Goal: Task Accomplishment & Management: Complete application form

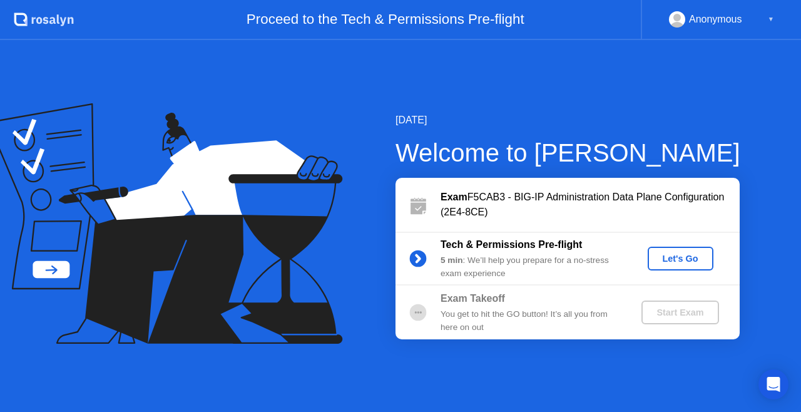
click at [680, 255] on div "Let's Go" at bounding box center [680, 258] width 56 height 10
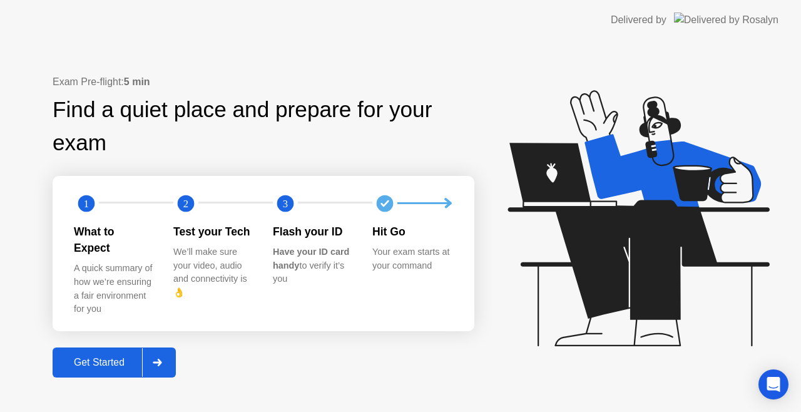
click at [110, 356] on div "Get Started" at bounding box center [99, 361] width 86 height 11
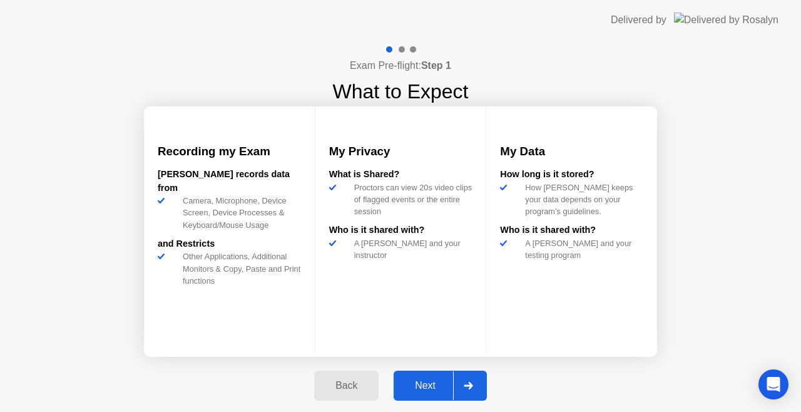
click at [427, 380] on div "Next" at bounding box center [425, 385] width 56 height 11
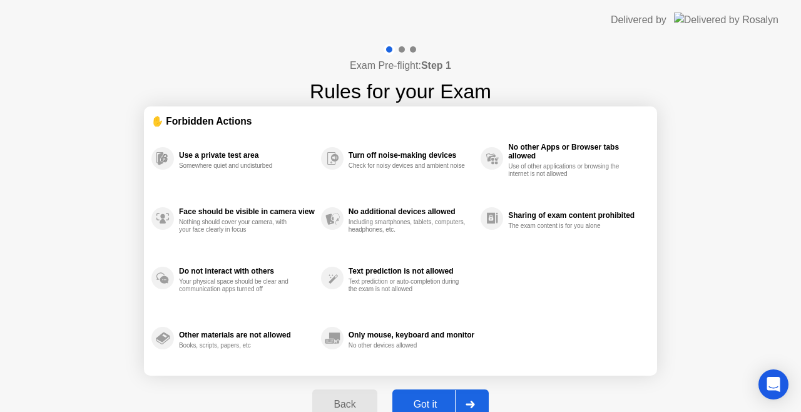
click at [423, 400] on div "Got it" at bounding box center [425, 403] width 59 height 11
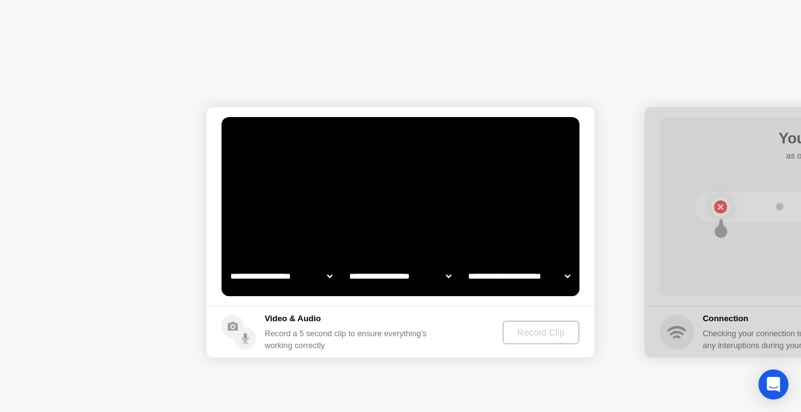
select select "**********"
select select "*******"
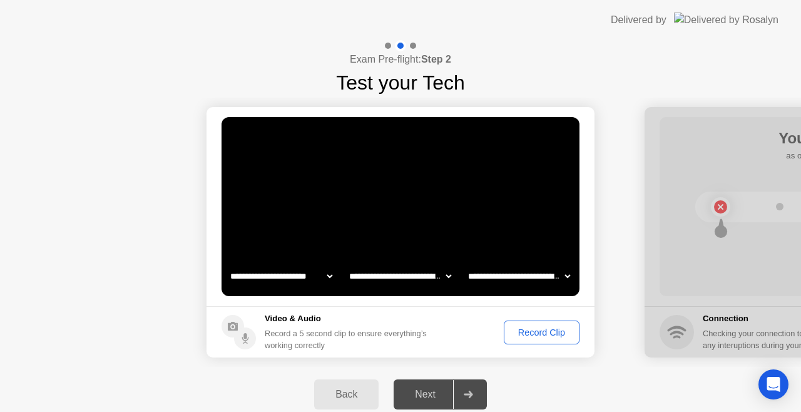
click at [535, 328] on div "Record Clip" at bounding box center [541, 332] width 67 height 10
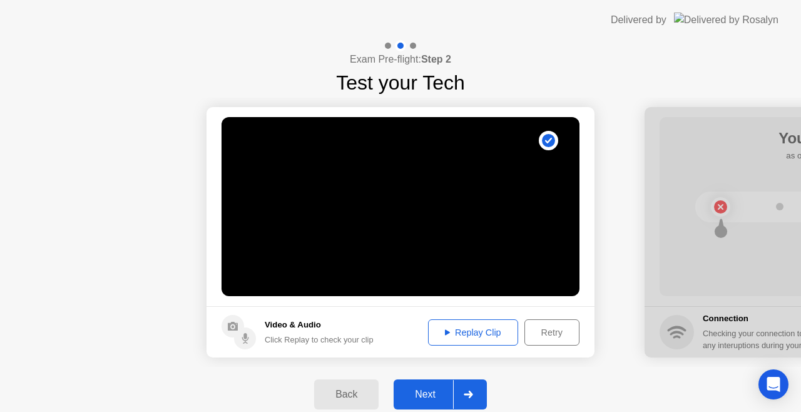
click at [418, 393] on div "Next" at bounding box center [425, 393] width 56 height 11
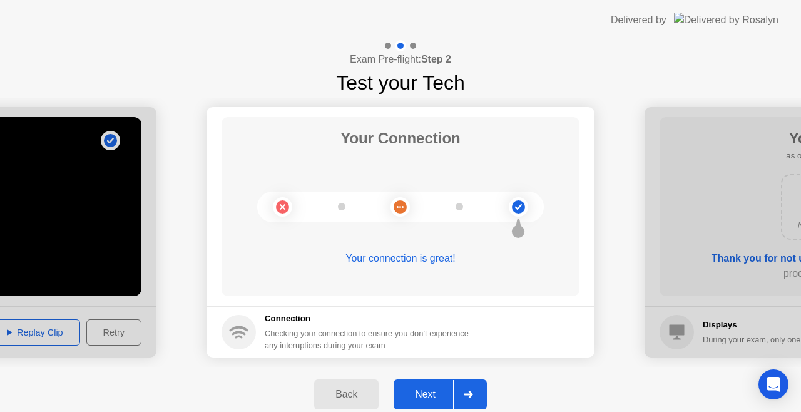
click at [435, 390] on div "Next" at bounding box center [425, 393] width 56 height 11
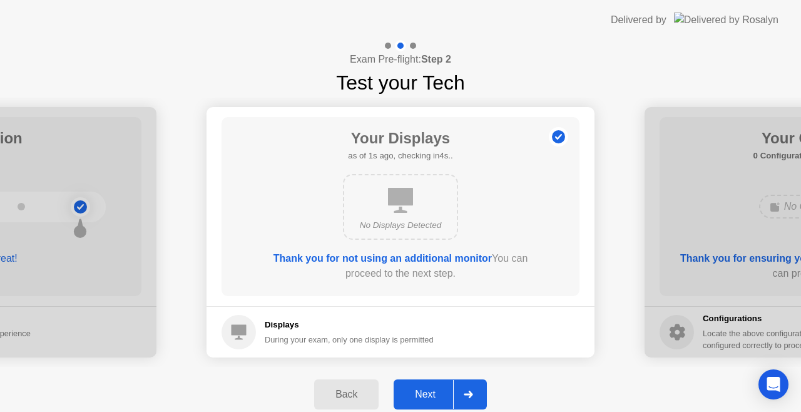
click at [428, 392] on div "Next" at bounding box center [425, 393] width 56 height 11
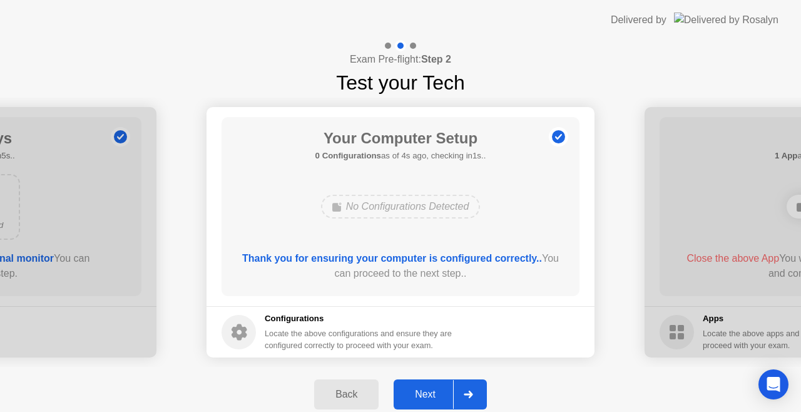
click at [428, 392] on div "Next" at bounding box center [425, 393] width 56 height 11
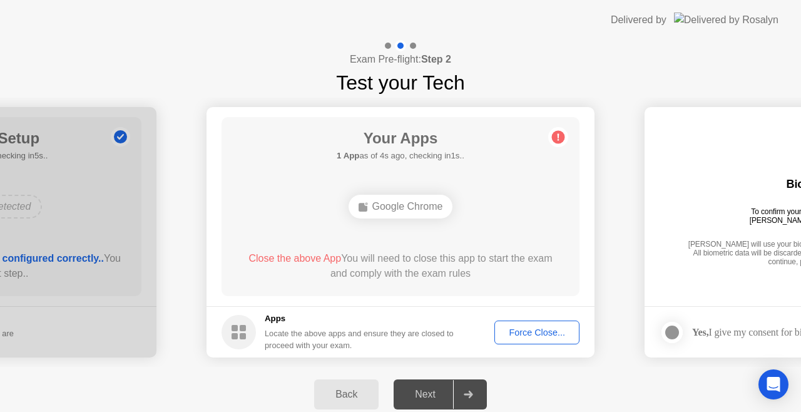
click at [548, 328] on div "Force Close..." at bounding box center [536, 332] width 76 height 10
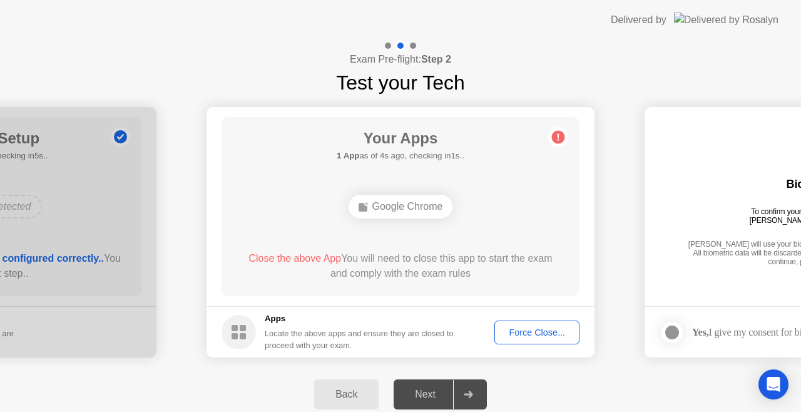
click at [535, 330] on div "Force Close..." at bounding box center [536, 332] width 76 height 10
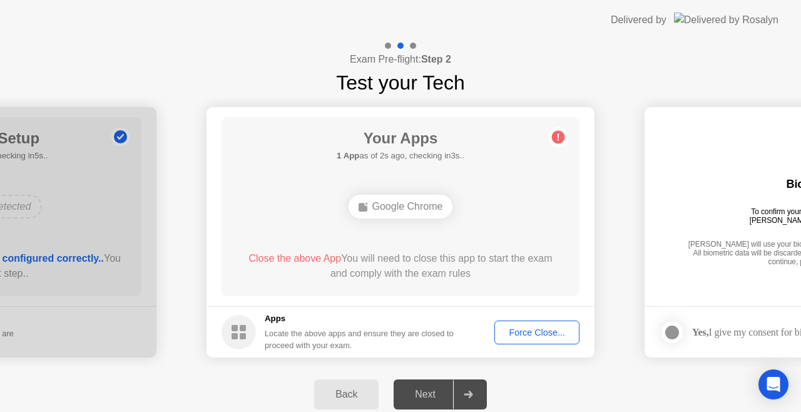
click at [432, 394] on div "Next" at bounding box center [425, 393] width 56 height 11
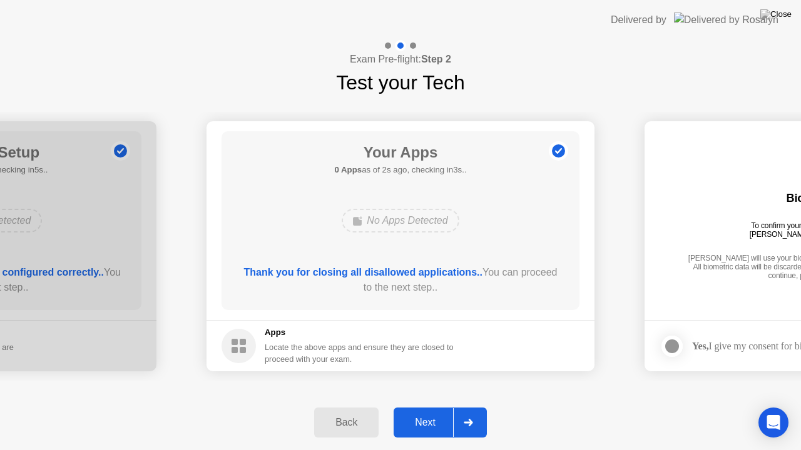
click at [420, 411] on div "Next" at bounding box center [425, 422] width 56 height 11
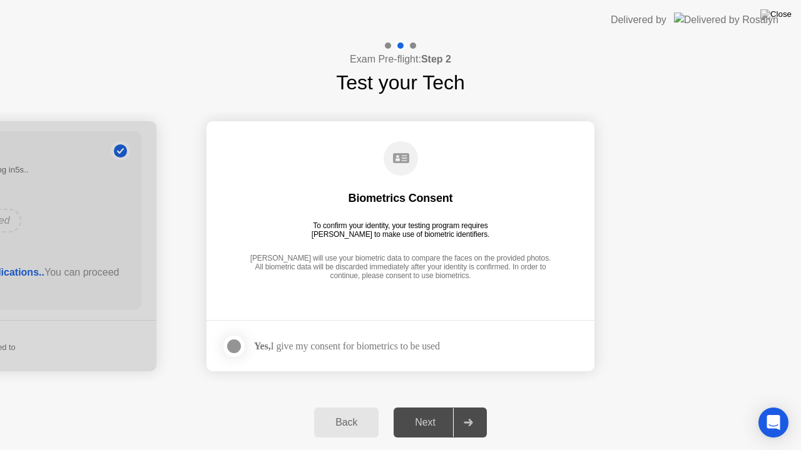
click at [236, 341] on div at bounding box center [233, 346] width 15 height 15
click at [430, 411] on div "Next" at bounding box center [425, 422] width 56 height 11
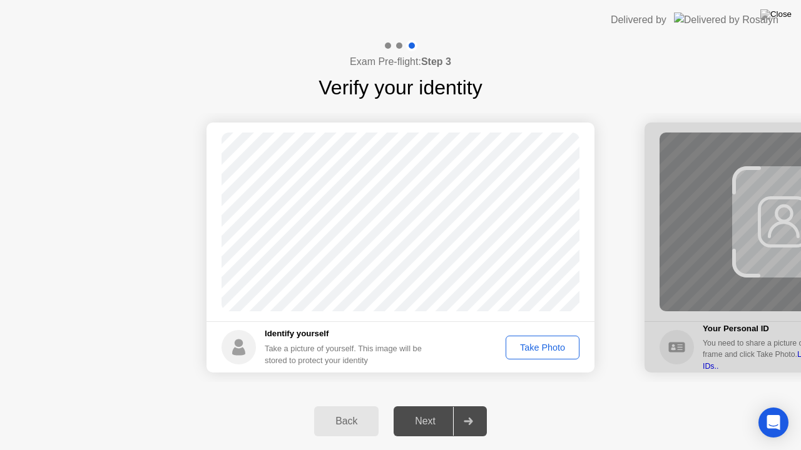
click at [533, 345] on div "Take Photo" at bounding box center [542, 348] width 65 height 10
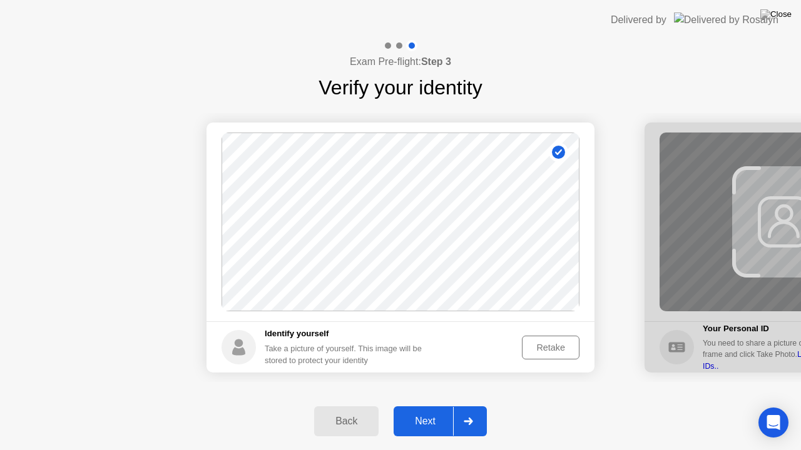
click at [426, 411] on div "Next" at bounding box center [425, 421] width 56 height 11
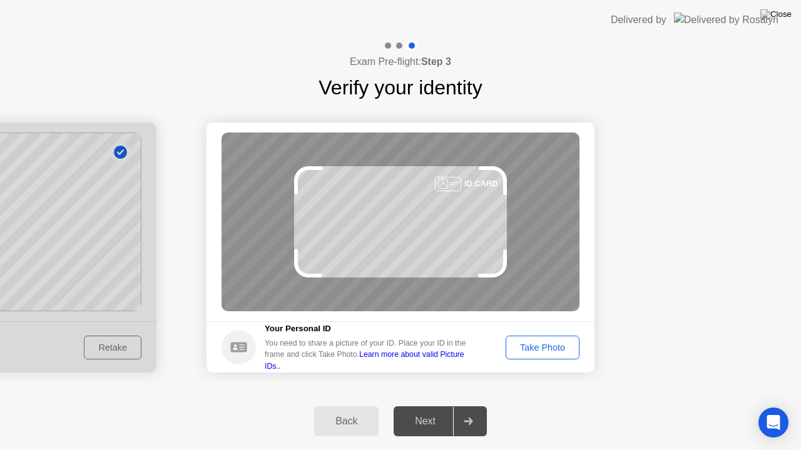
click at [518, 319] on main "Success Photo is correctly taken Unsuccess Photo is not correctly taken. ID CARD" at bounding box center [400, 222] width 388 height 199
click at [542, 344] on div "Take Photo" at bounding box center [542, 348] width 65 height 10
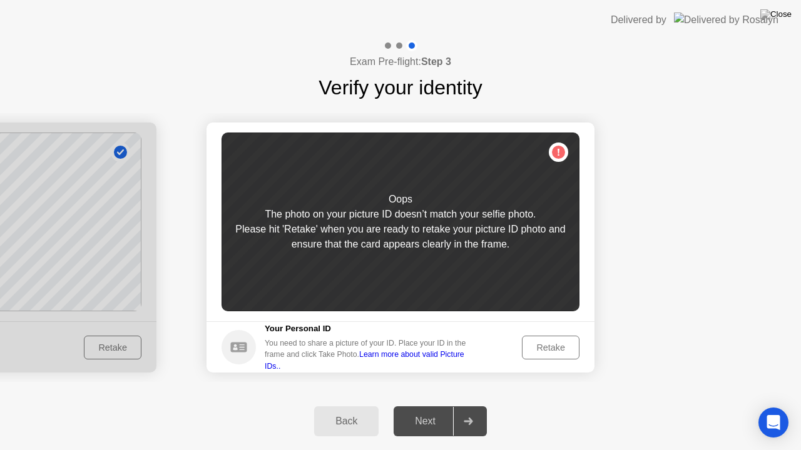
click at [542, 344] on div "Retake" at bounding box center [550, 348] width 49 height 10
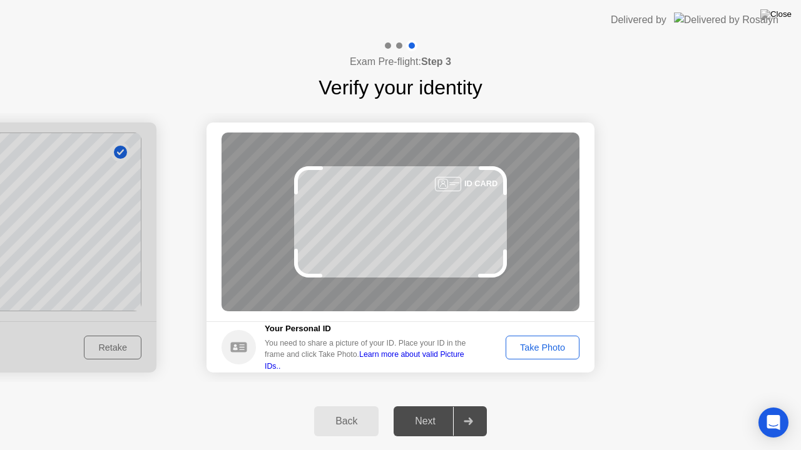
click at [542, 344] on div "Take Photo" at bounding box center [542, 348] width 65 height 10
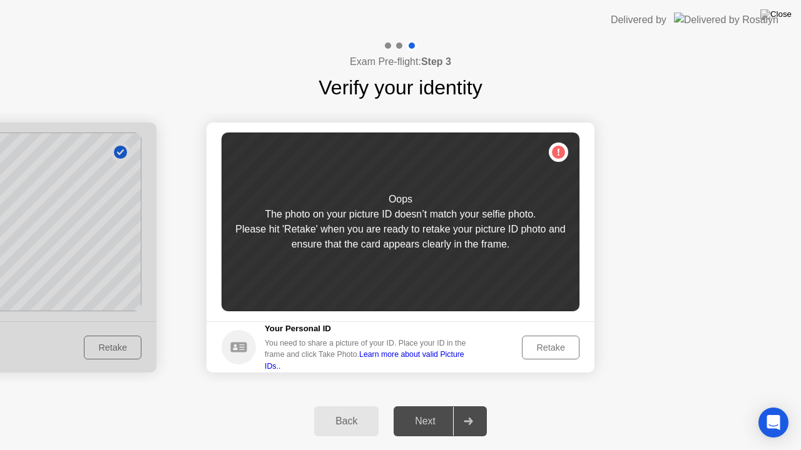
click at [542, 344] on div "Retake" at bounding box center [550, 348] width 49 height 10
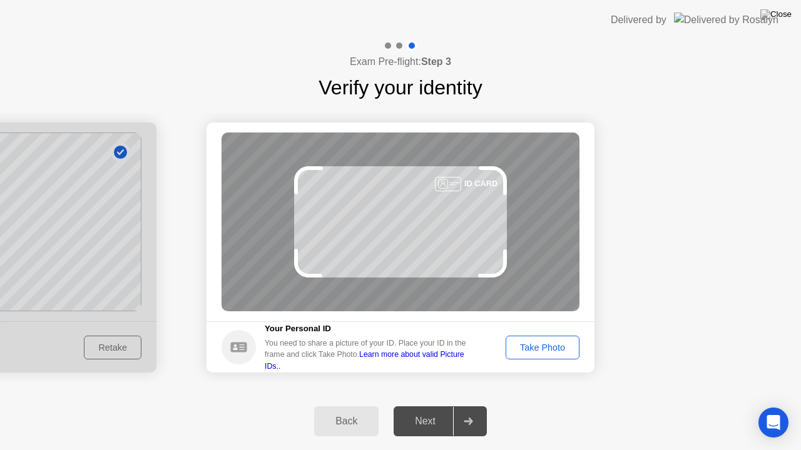
click at [542, 344] on div "Take Photo" at bounding box center [542, 348] width 65 height 10
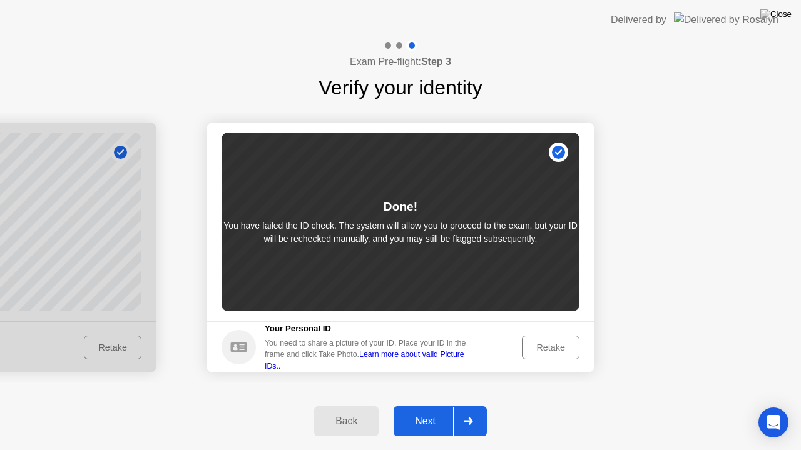
click at [420, 411] on div "Next" at bounding box center [425, 421] width 56 height 11
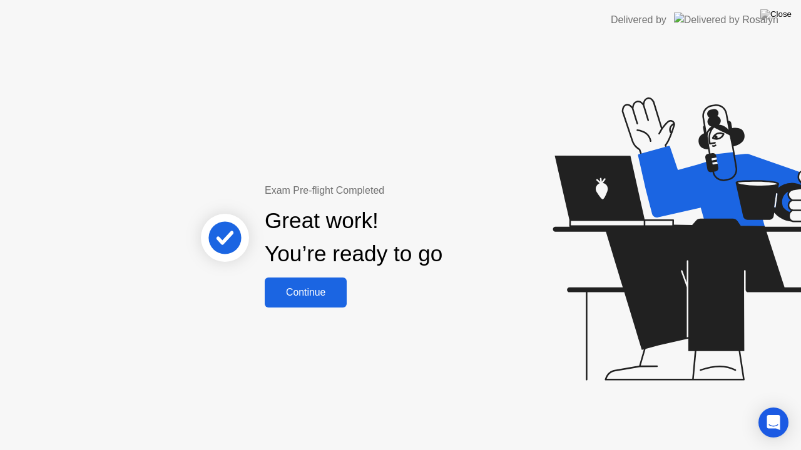
click at [299, 291] on div "Continue" at bounding box center [305, 292] width 74 height 11
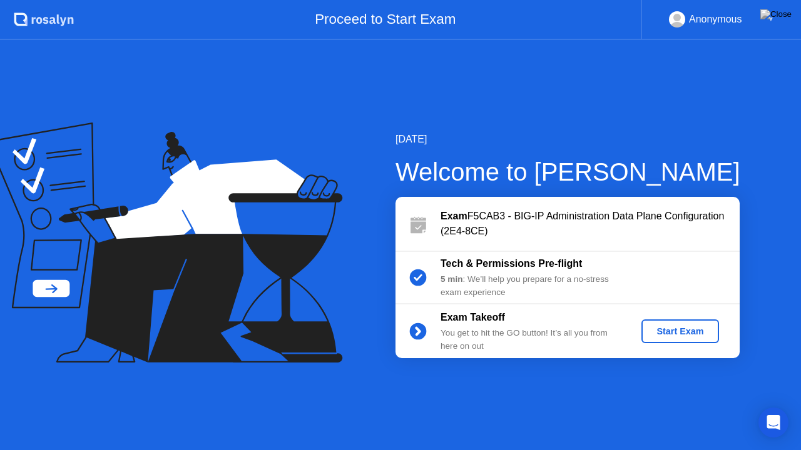
click at [665, 332] on div "Start Exam" at bounding box center [679, 331] width 67 height 10
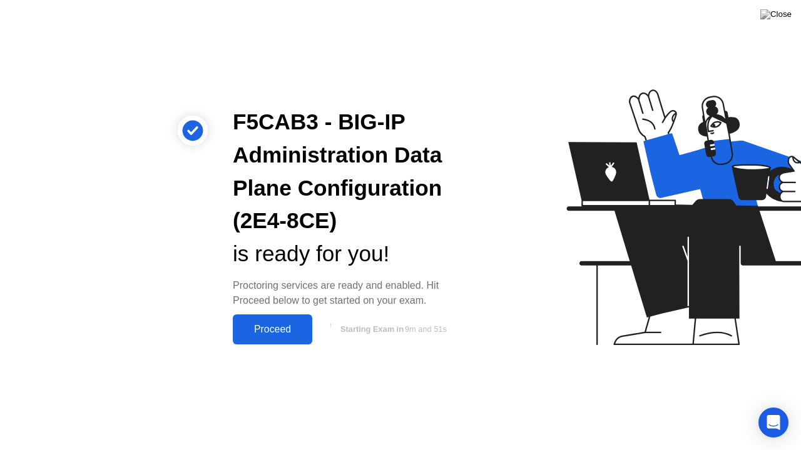
click at [273, 327] on div "Proceed" at bounding box center [272, 329] width 72 height 11
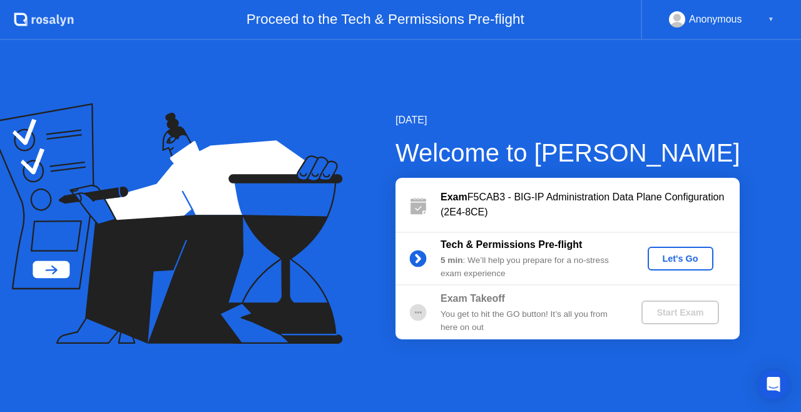
click at [676, 255] on div "Let's Go" at bounding box center [680, 258] width 56 height 10
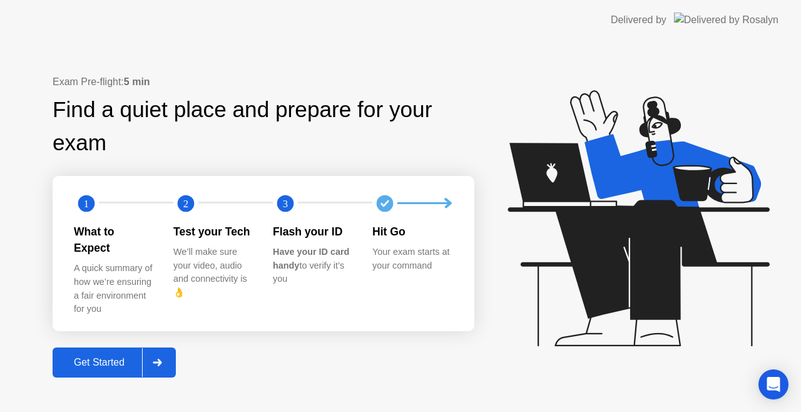
click at [104, 356] on div "Get Started" at bounding box center [99, 361] width 86 height 11
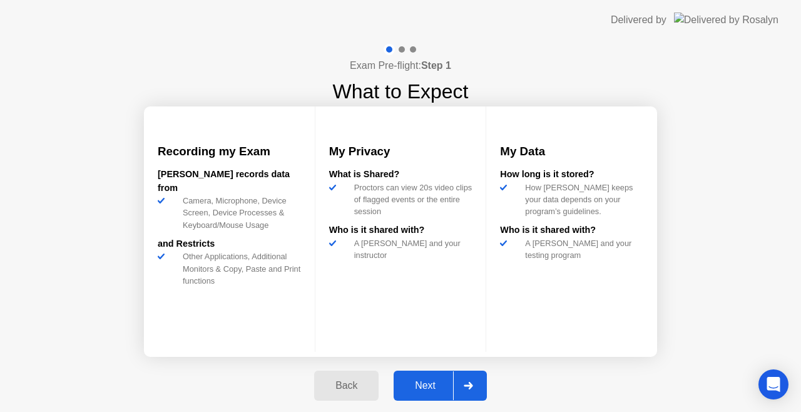
click at [430, 386] on div "Next" at bounding box center [425, 385] width 56 height 11
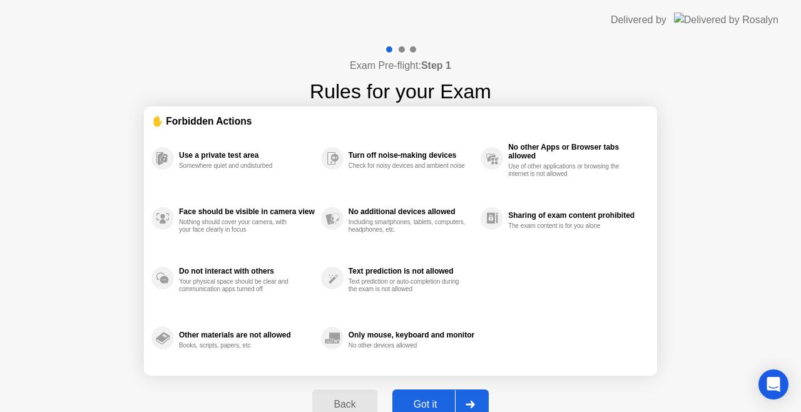
click at [430, 400] on div "Got it" at bounding box center [425, 403] width 59 height 11
select select "**********"
select select "*******"
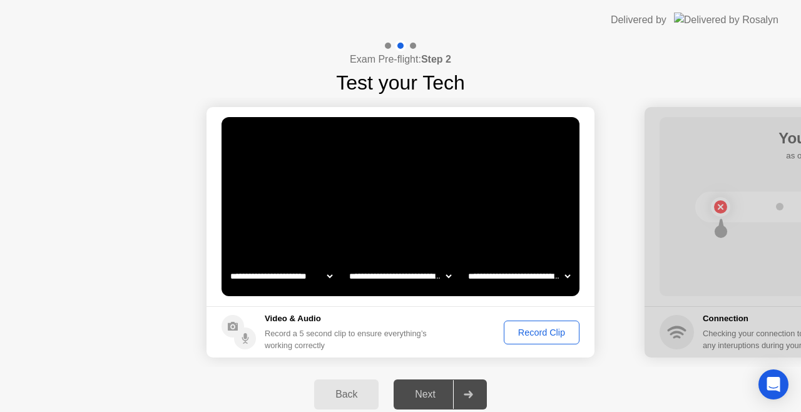
click at [533, 329] on div "Record Clip" at bounding box center [541, 332] width 67 height 10
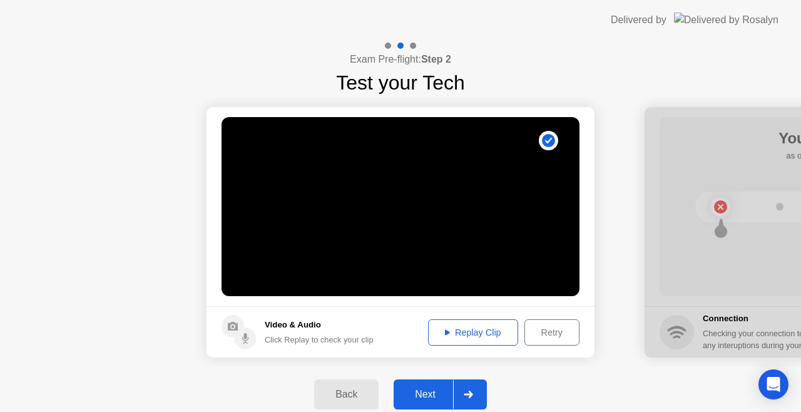
click at [425, 388] on div "Next" at bounding box center [425, 393] width 56 height 11
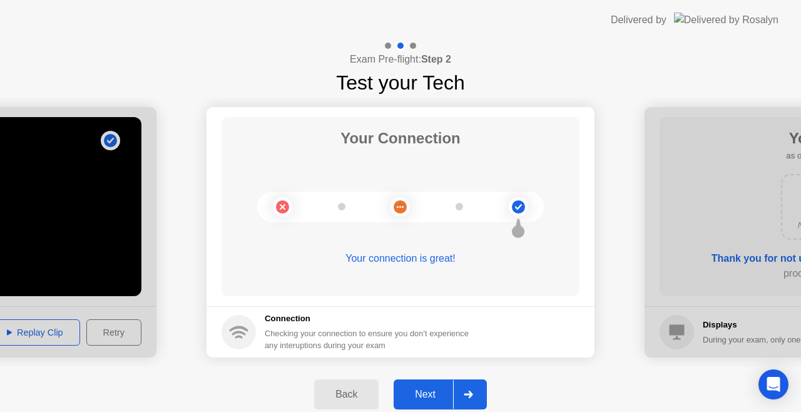
click at [426, 393] on div "Next" at bounding box center [425, 393] width 56 height 11
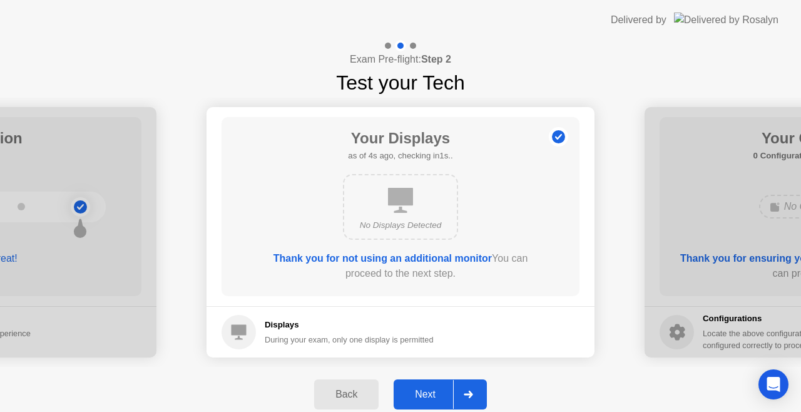
click at [425, 394] on div "Next" at bounding box center [425, 393] width 56 height 11
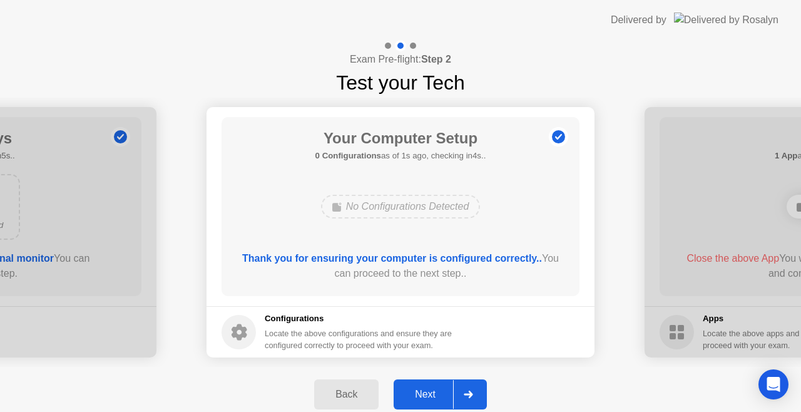
click at [425, 394] on div "Next" at bounding box center [425, 393] width 56 height 11
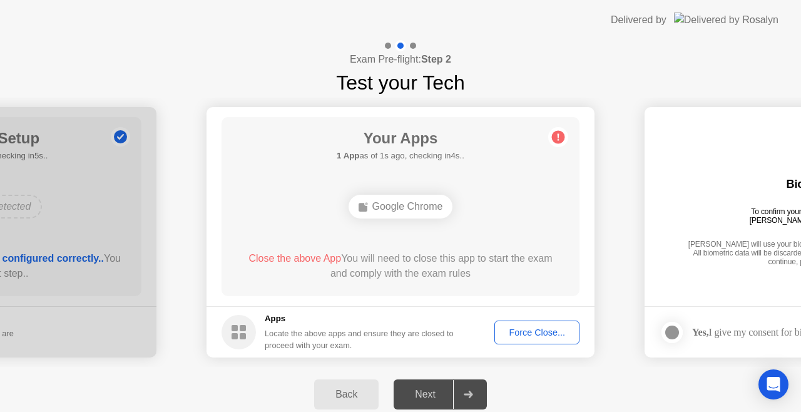
click at [537, 328] on div "Force Close..." at bounding box center [536, 332] width 76 height 10
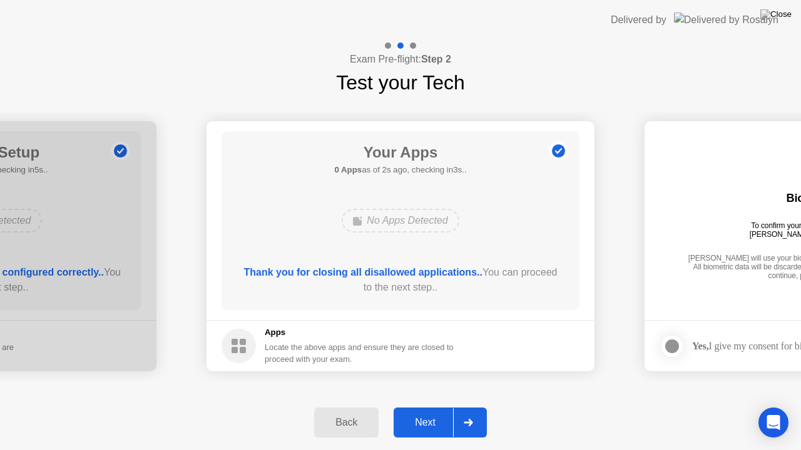
click at [423, 411] on div "Next" at bounding box center [425, 422] width 56 height 11
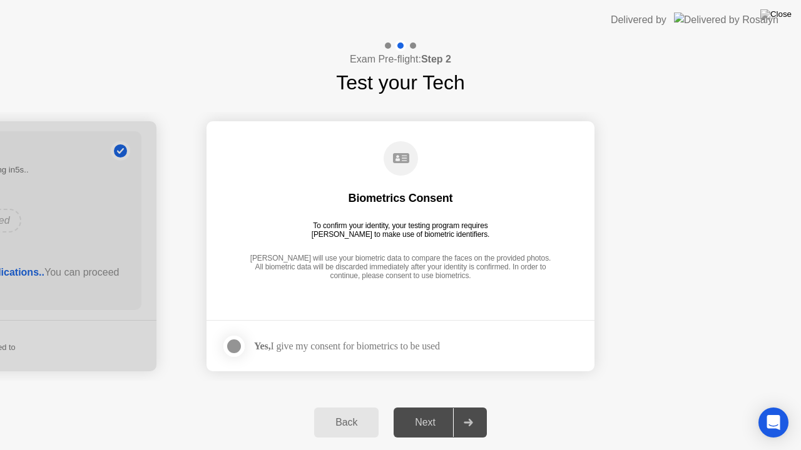
click at [228, 351] on div at bounding box center [233, 346] width 15 height 15
click at [423, 411] on div "Next" at bounding box center [425, 422] width 56 height 11
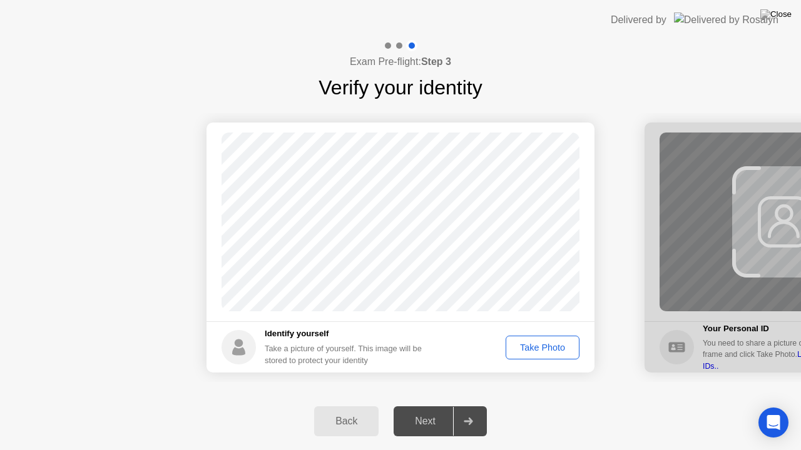
click at [525, 344] on div "Take Photo" at bounding box center [542, 348] width 65 height 10
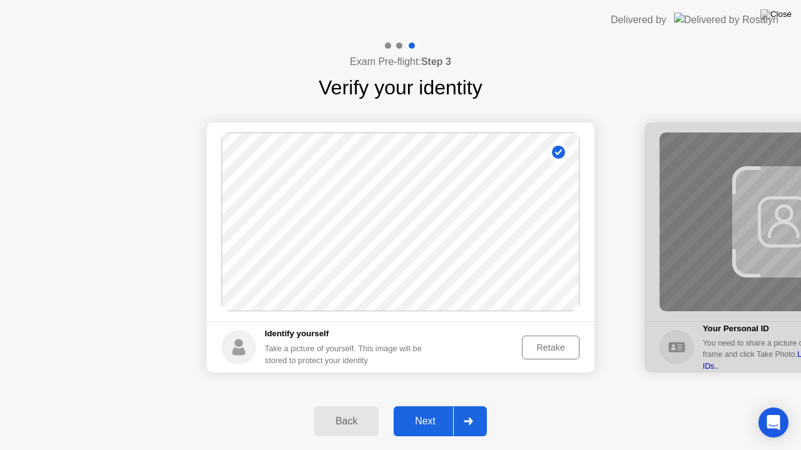
click at [422, 411] on div "Next" at bounding box center [425, 421] width 56 height 11
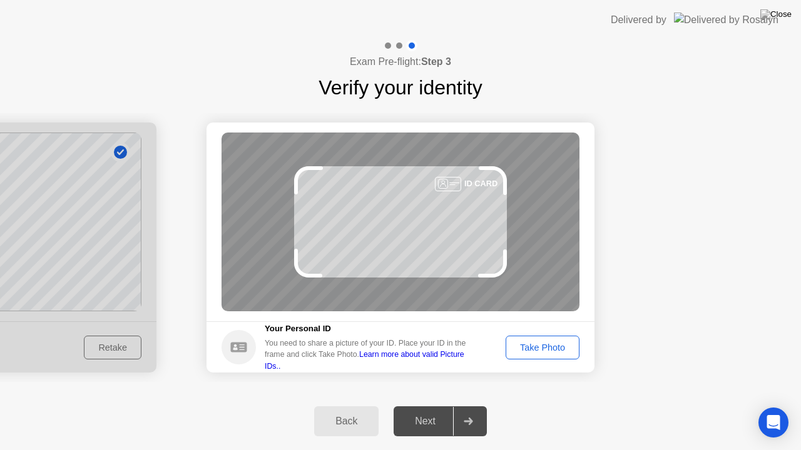
click at [537, 344] on div "Take Photo" at bounding box center [542, 348] width 65 height 10
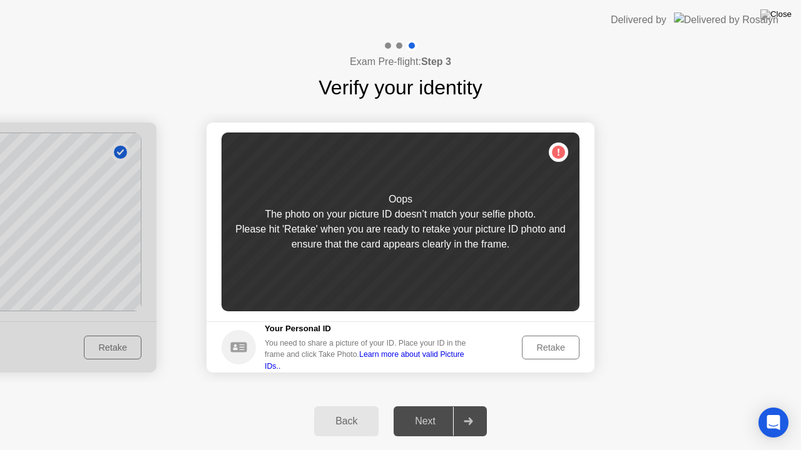
click at [537, 344] on div "Retake" at bounding box center [550, 348] width 49 height 10
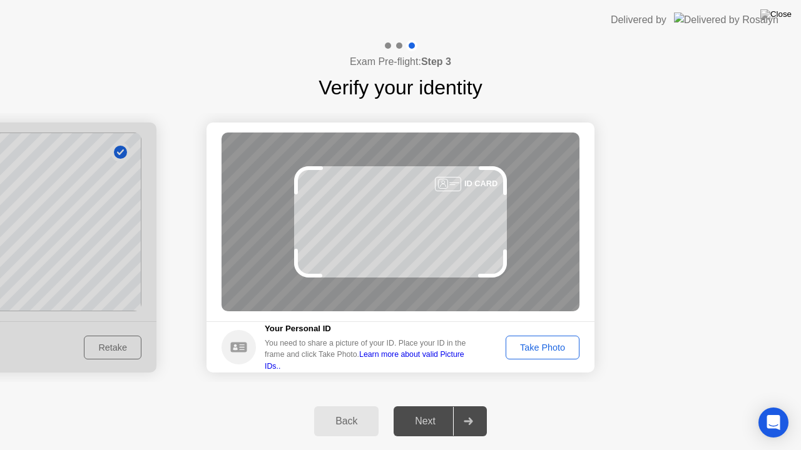
click at [537, 344] on div "Take Photo" at bounding box center [542, 348] width 65 height 10
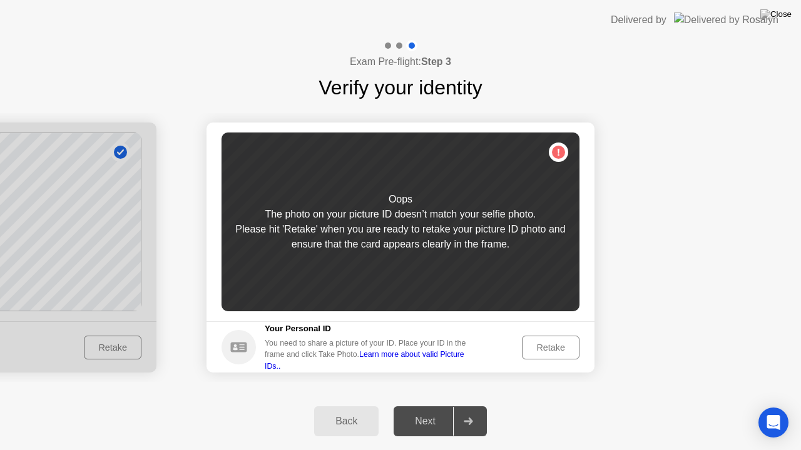
click at [537, 344] on div "Retake" at bounding box center [550, 348] width 49 height 10
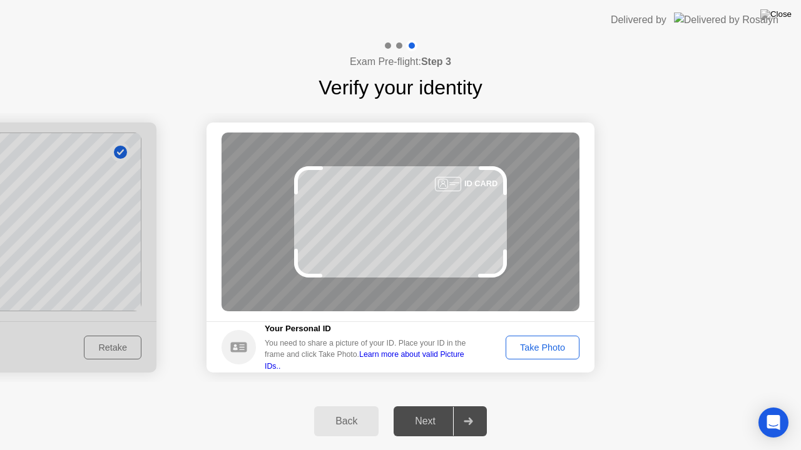
click at [537, 344] on div "Take Photo" at bounding box center [542, 348] width 65 height 10
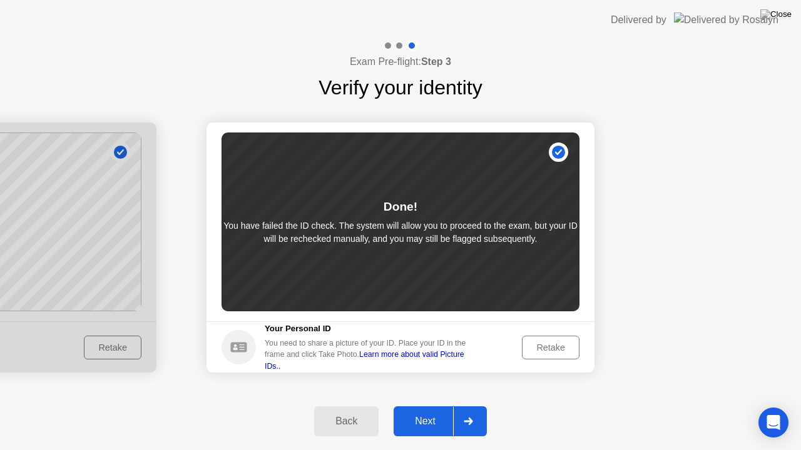
click at [424, 411] on div "Next" at bounding box center [425, 421] width 56 height 11
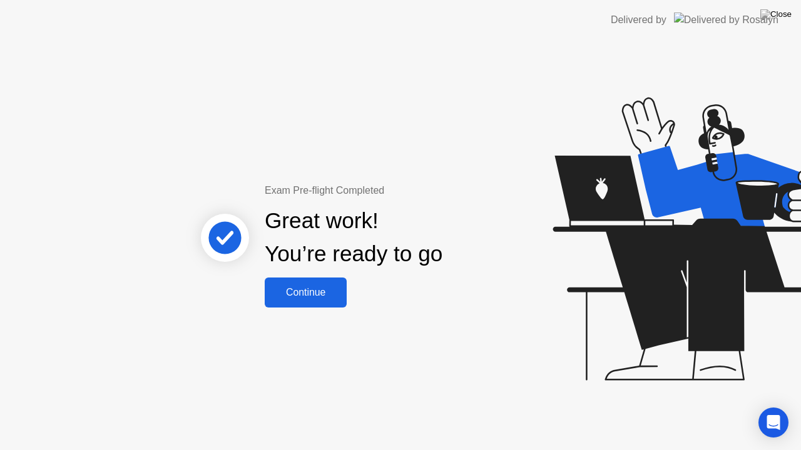
click at [309, 289] on div "Continue" at bounding box center [305, 292] width 74 height 11
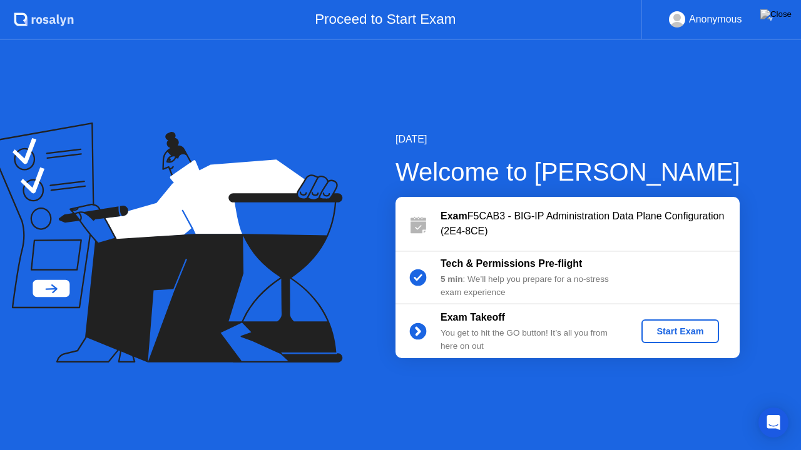
click at [686, 330] on div "Start Exam" at bounding box center [679, 331] width 67 height 10
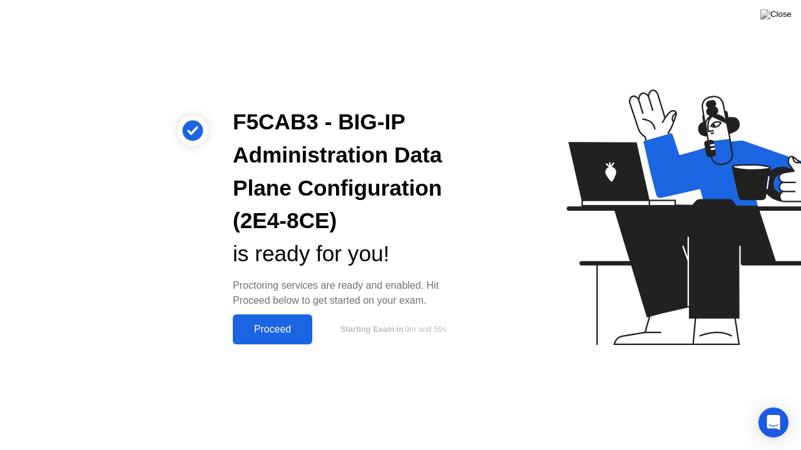
click at [275, 324] on div "Proceed" at bounding box center [272, 329] width 72 height 11
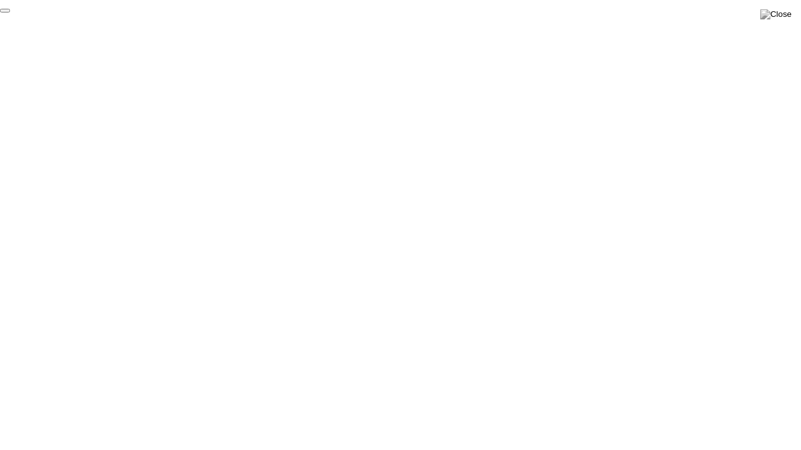
click div "End Proctoring Session"
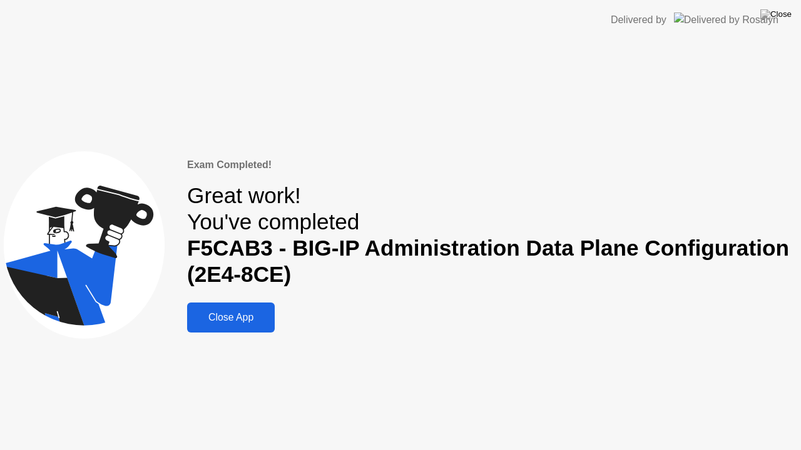
click at [249, 315] on div "Close App" at bounding box center [231, 317] width 80 height 11
